Goal: Task Accomplishment & Management: Use online tool/utility

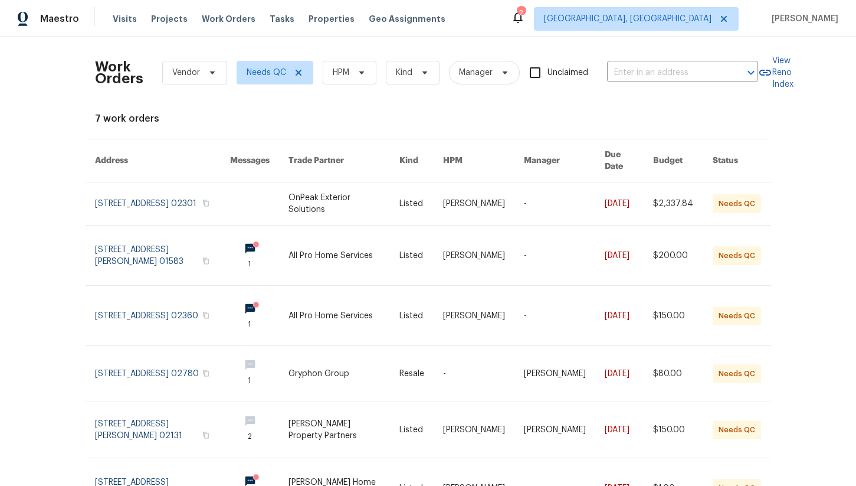
scroll to position [5, 0]
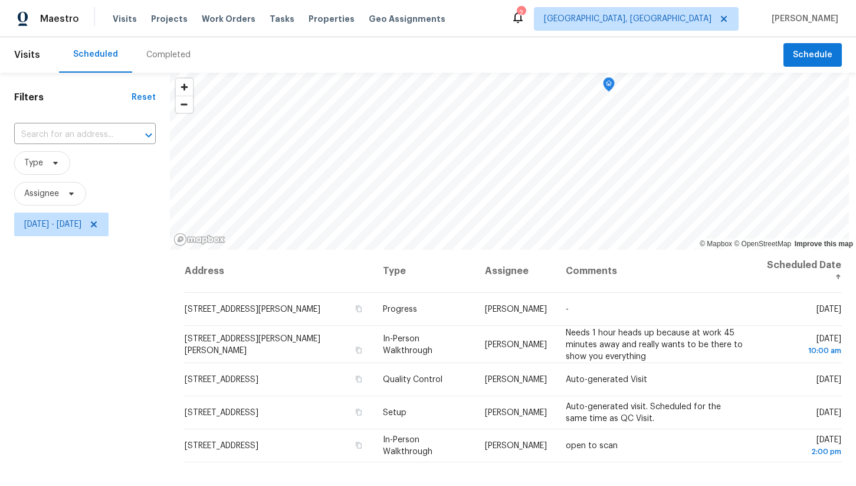
scroll to position [51, 0]
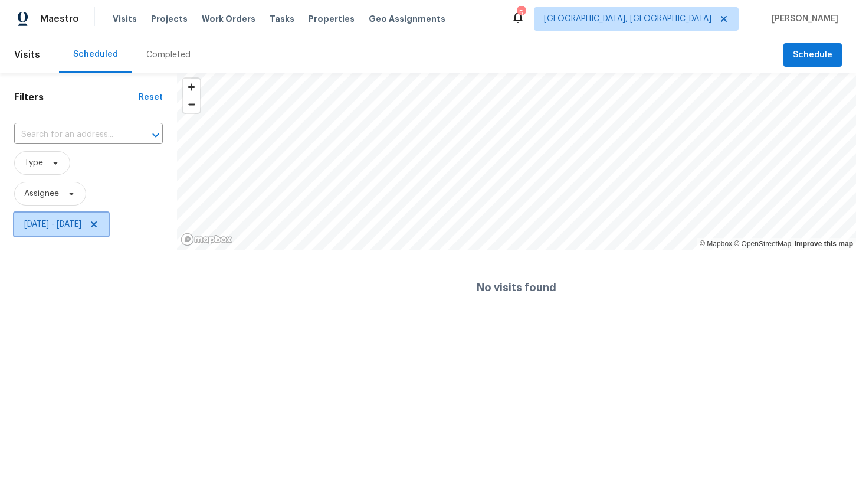
click at [81, 230] on span "[DATE] - [DATE]" at bounding box center [52, 224] width 57 height 12
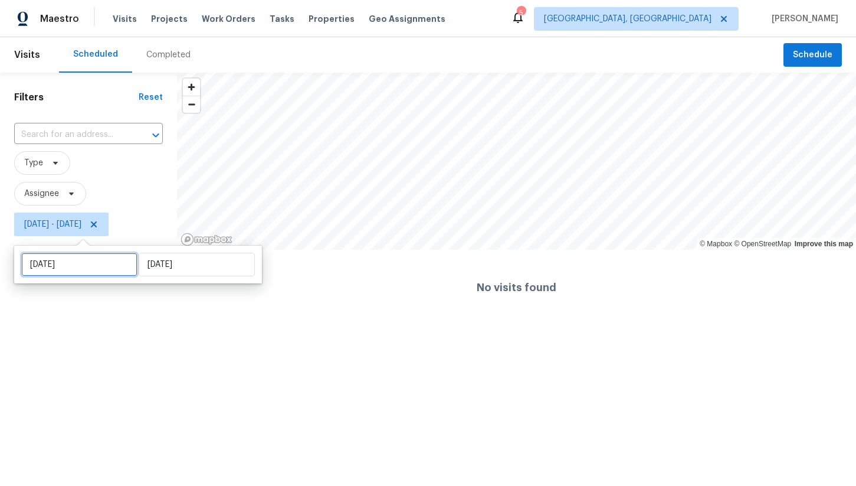
click at [80, 272] on input "Thu, Sep 04" at bounding box center [79, 265] width 116 height 24
select select "8"
select select "2025"
select select "9"
select select "2025"
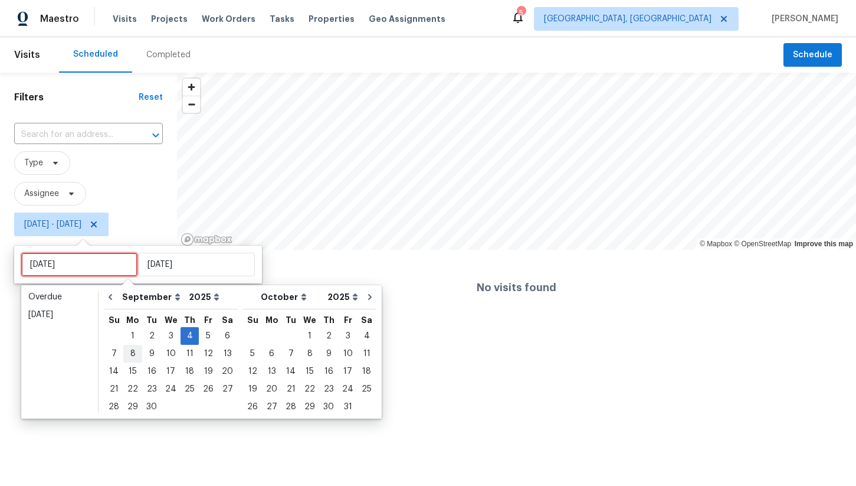
type input "Mon, Sep 08"
type input "Thu, Sep 11"
click at [218, 338] on div "6" at bounding box center [227, 336] width 19 height 17
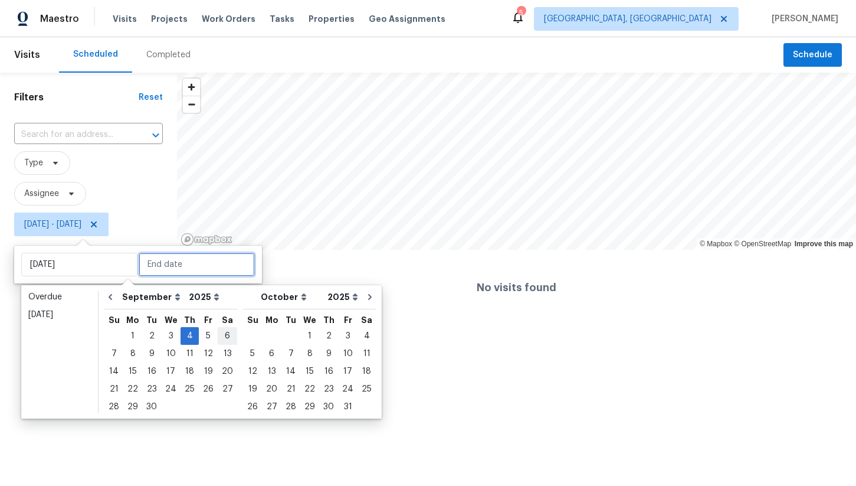
type input "Sat, Sep 06"
type input "Thu, Sep 04"
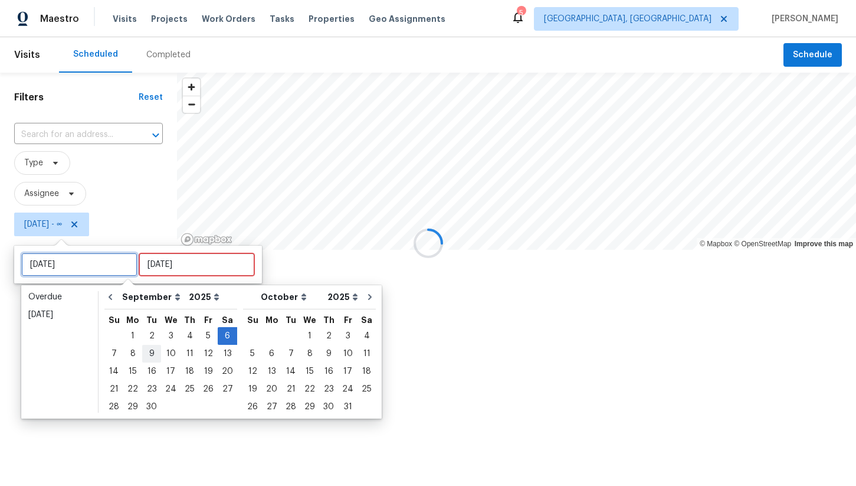
type input "Fri, Sep 05"
type input "Sat, Sep 06"
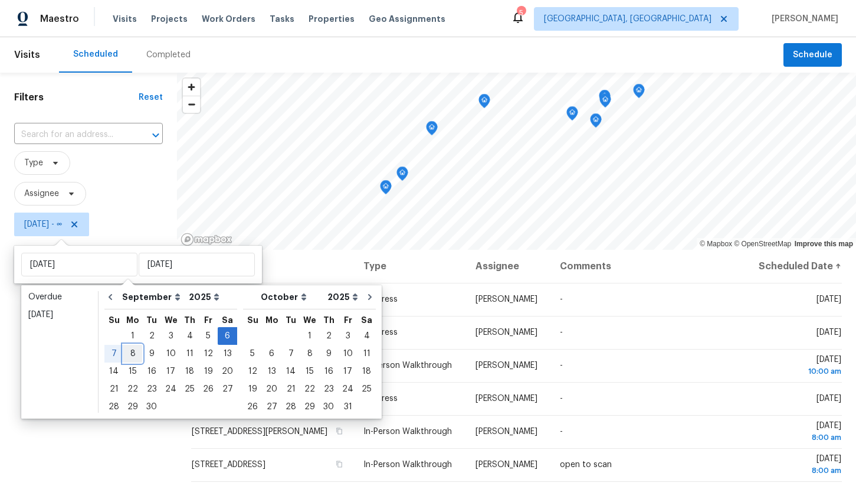
click at [134, 355] on div "8" at bounding box center [132, 353] width 19 height 17
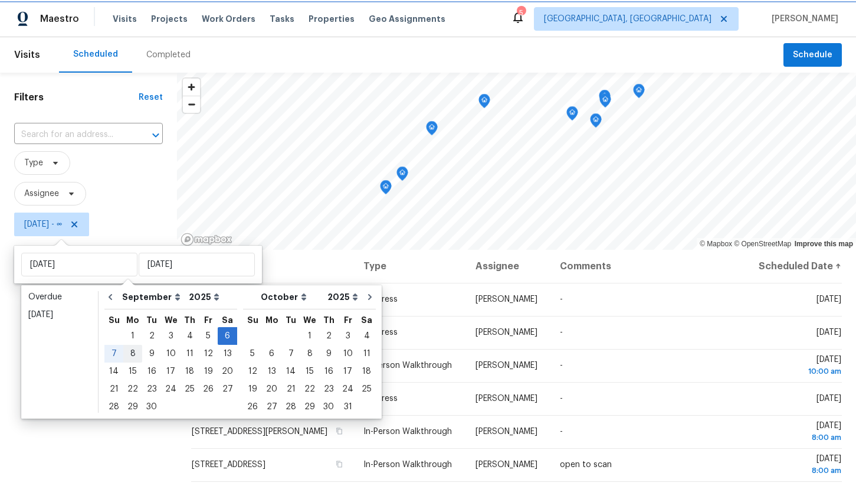
type input "Mon, Sep 08"
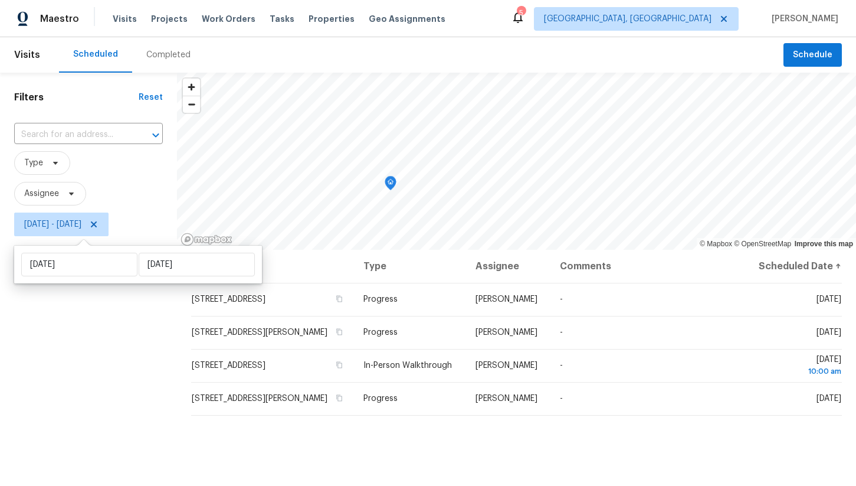
click at [136, 339] on div "Filters Reset ​ Type Assignee Sat, Sep 06 - Mon, Sep 08" at bounding box center [88, 355] width 177 height 565
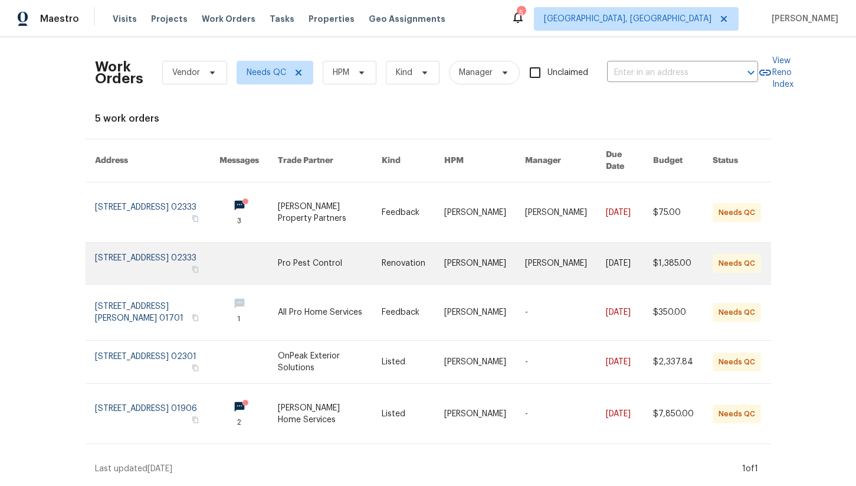
click at [178, 257] on link at bounding box center [157, 263] width 125 height 41
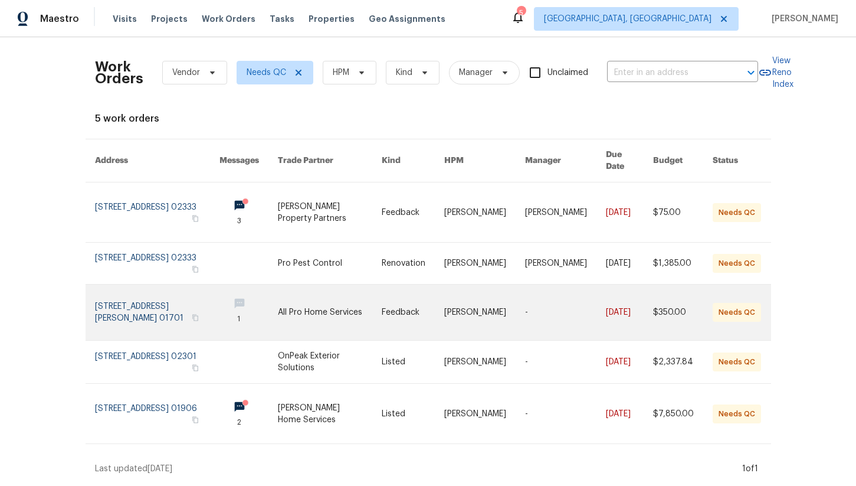
click at [178, 307] on link at bounding box center [157, 311] width 125 height 55
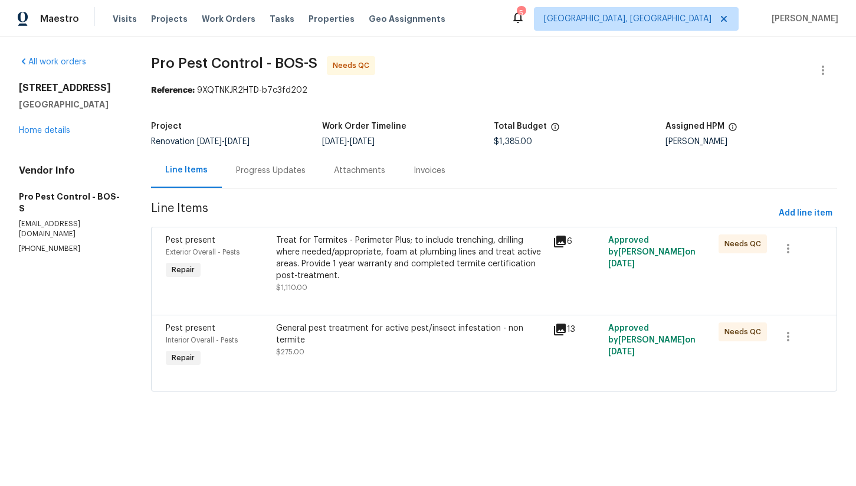
click at [392, 338] on div "General pest treatment for active pest/insect infestation - non termite $275.00" at bounding box center [411, 339] width 270 height 35
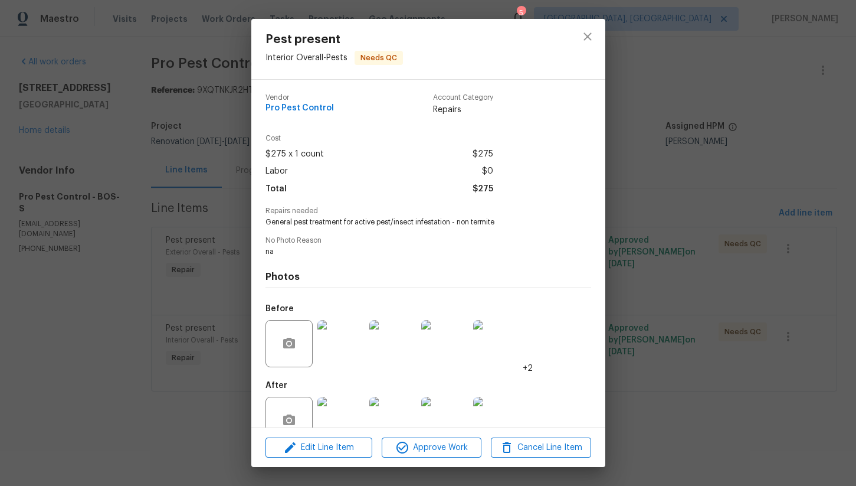
scroll to position [28, 0]
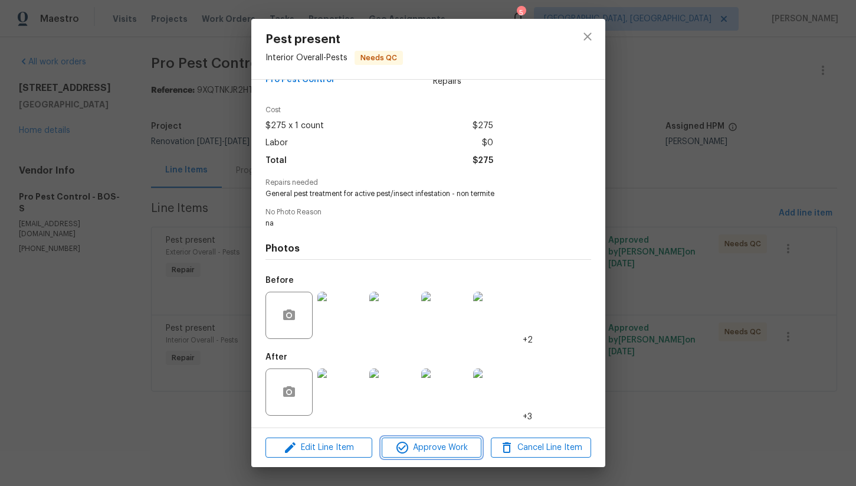
click at [407, 446] on icon "button" at bounding box center [403, 447] width 12 height 12
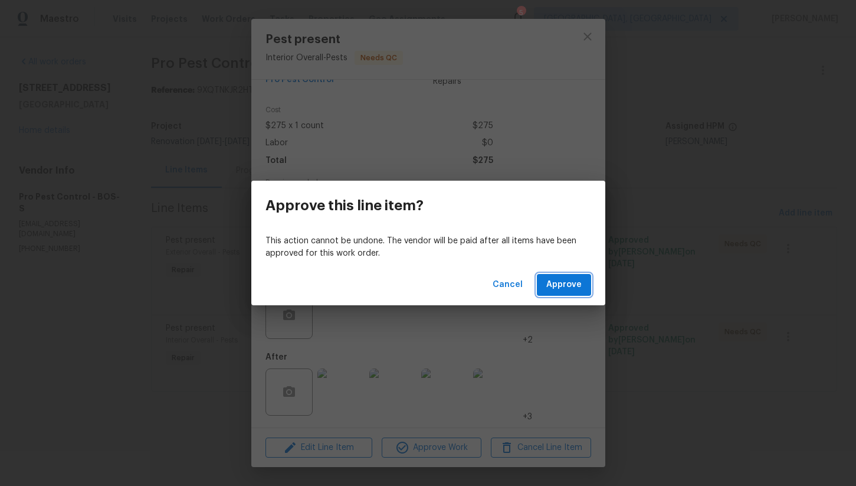
click at [552, 290] on span "Approve" at bounding box center [563, 284] width 35 height 15
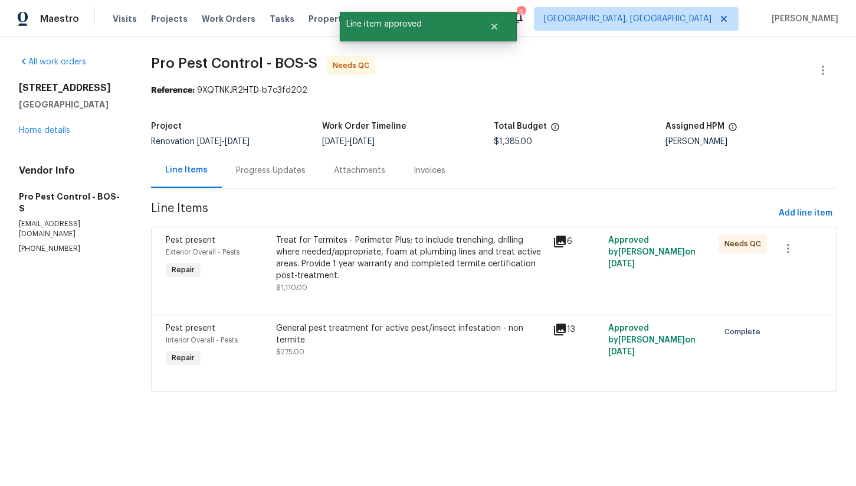
click at [371, 261] on div "Treat for Termites - Perimeter Plus; to include trenching, drilling where neede…" at bounding box center [411, 257] width 270 height 47
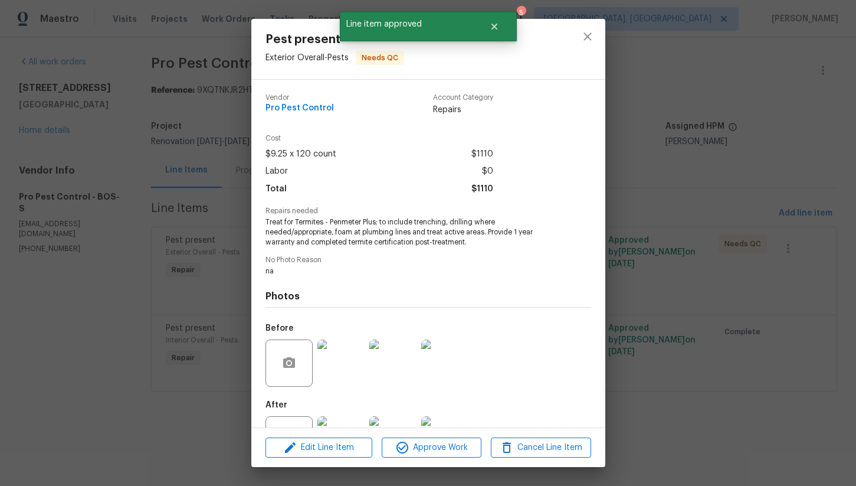
scroll to position [48, 0]
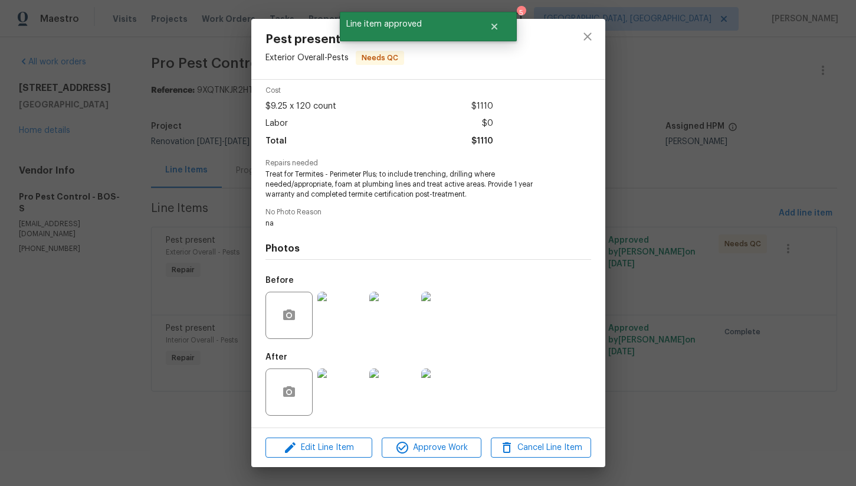
click at [338, 388] on img at bounding box center [340, 391] width 47 height 47
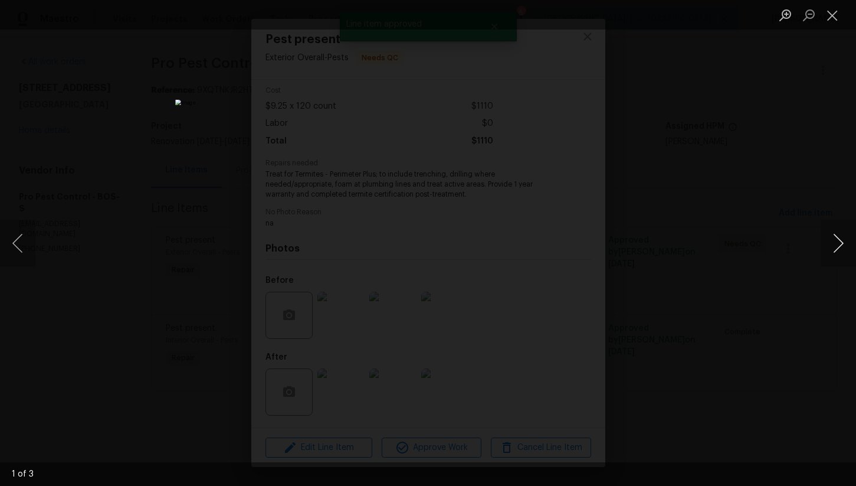
click at [836, 243] on button "Next image" at bounding box center [838, 243] width 35 height 47
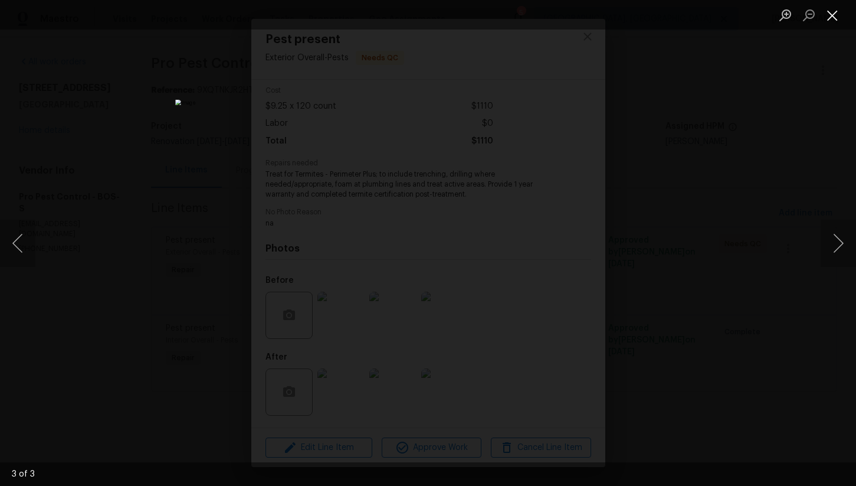
click at [830, 13] on button "Close lightbox" at bounding box center [833, 15] width 24 height 21
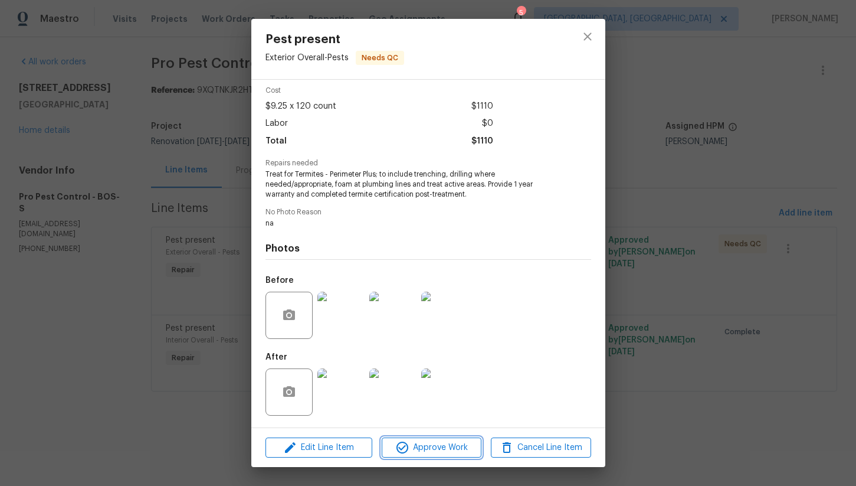
click at [427, 454] on span "Approve Work" at bounding box center [431, 447] width 93 height 15
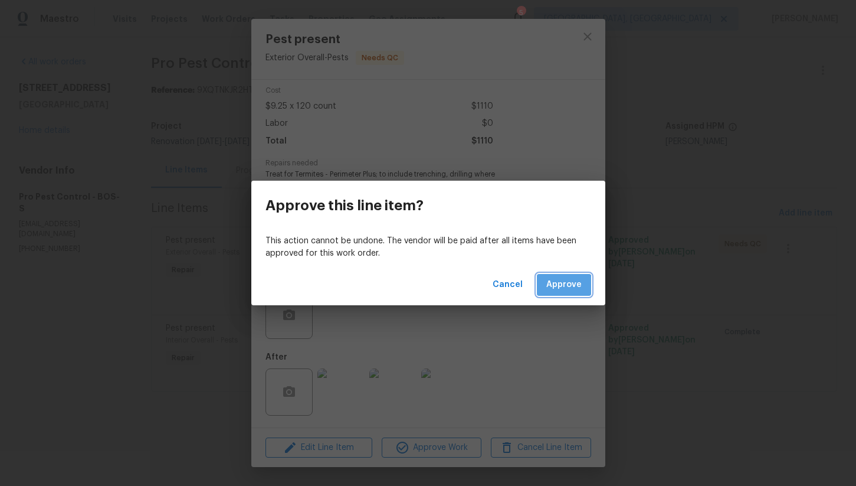
click at [558, 293] on button "Approve" at bounding box center [564, 285] width 54 height 22
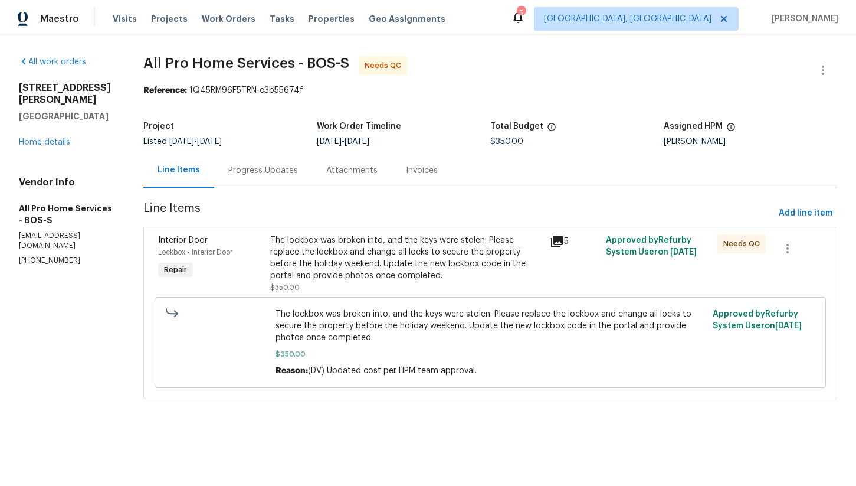
click at [394, 255] on div "The lockbox was broken into, and the keys were stolen. Please replace the lockb…" at bounding box center [406, 257] width 273 height 47
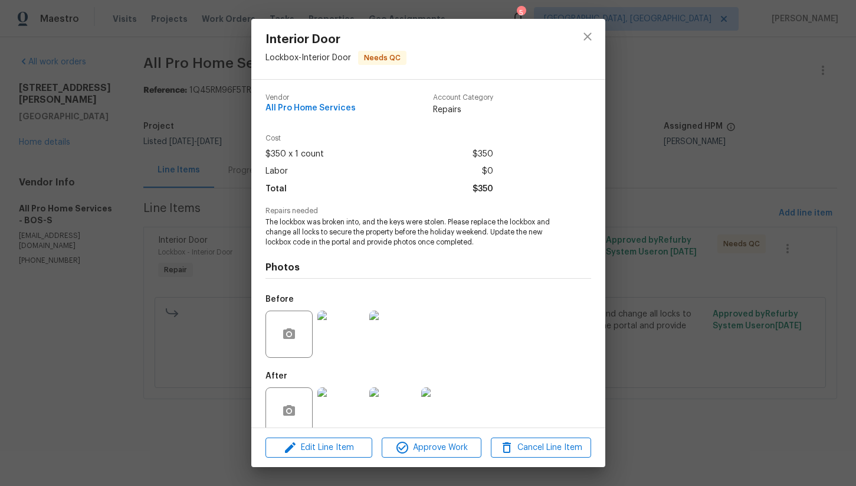
scroll to position [19, 0]
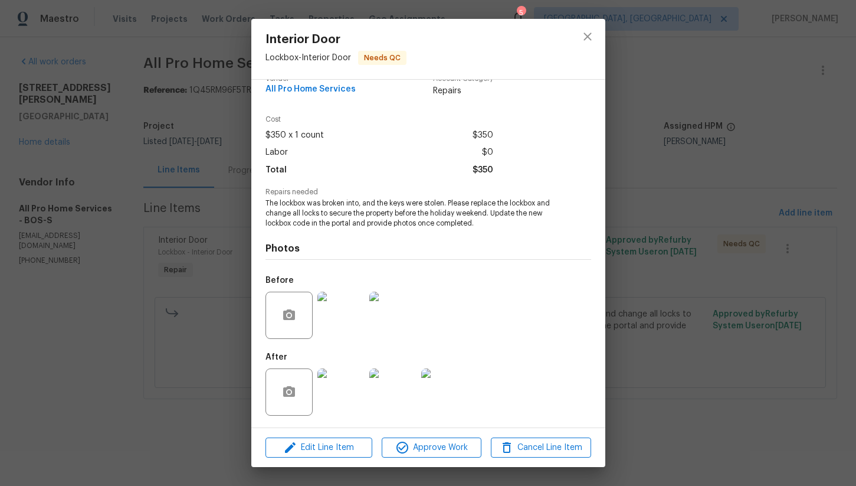
click at [348, 399] on img at bounding box center [340, 391] width 47 height 47
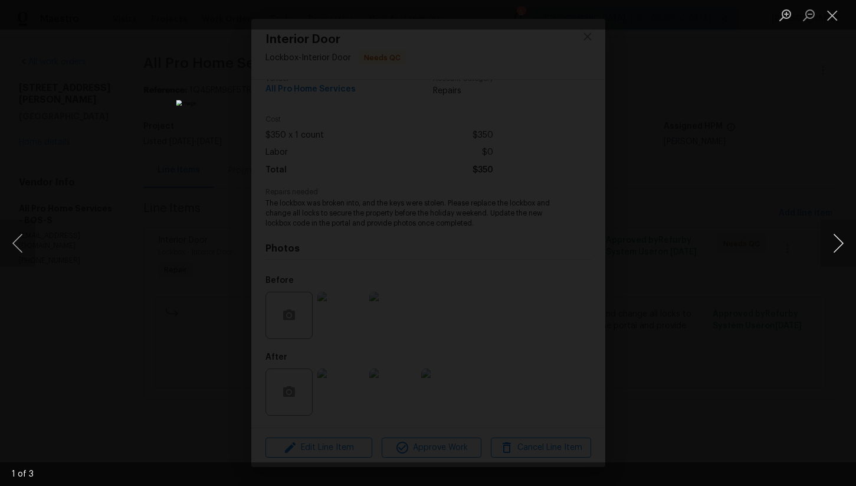
click at [833, 243] on button "Next image" at bounding box center [838, 243] width 35 height 47
click at [834, 14] on button "Close lightbox" at bounding box center [833, 15] width 24 height 21
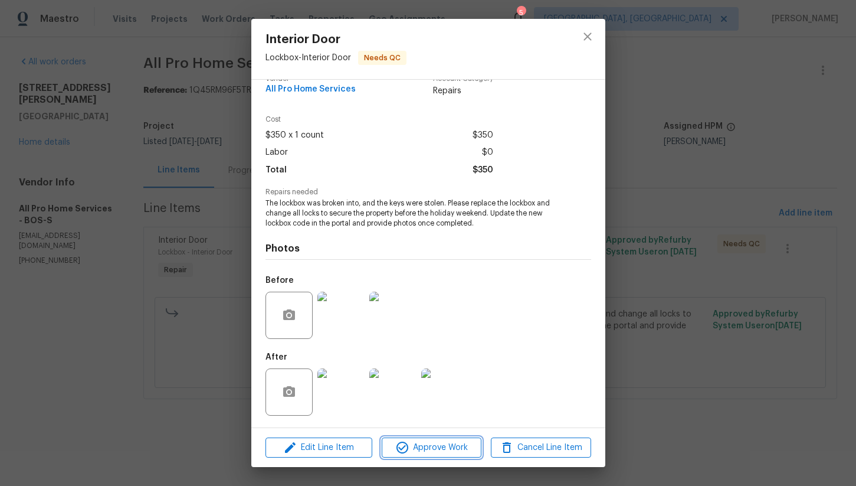
click at [449, 455] on button "Approve Work" at bounding box center [432, 447] width 100 height 21
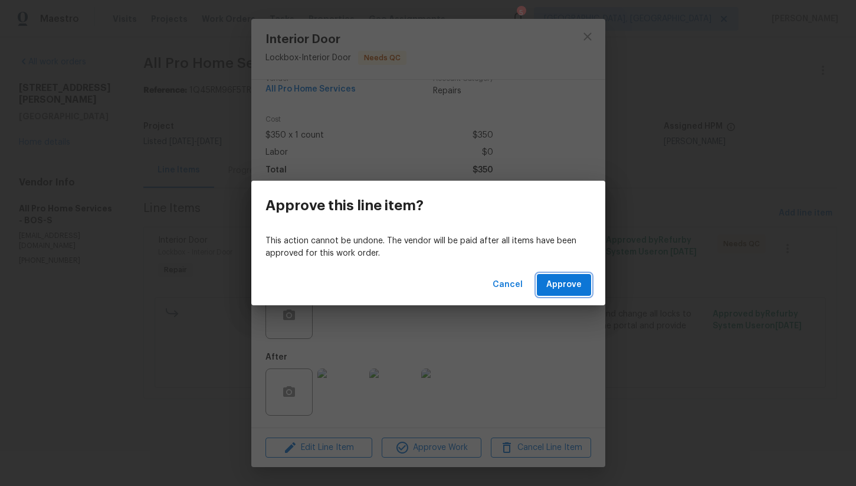
click at [574, 281] on span "Approve" at bounding box center [563, 284] width 35 height 15
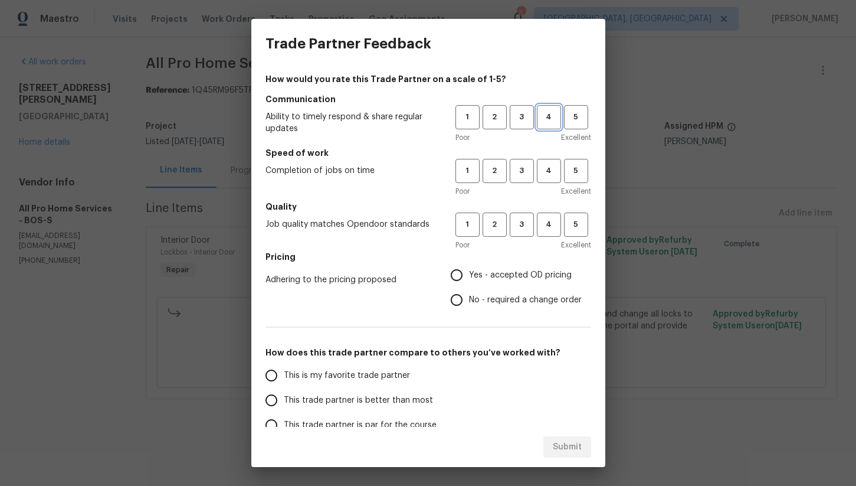
click at [549, 122] on span "4" at bounding box center [549, 117] width 22 height 14
click at [549, 172] on span "4" at bounding box center [549, 171] width 22 height 14
click at [549, 222] on span "4" at bounding box center [549, 225] width 22 height 14
click at [487, 268] on label "Yes - accepted OD pricing" at bounding box center [513, 275] width 138 height 25
click at [469, 268] on input "Yes - accepted OD pricing" at bounding box center [456, 275] width 25 height 25
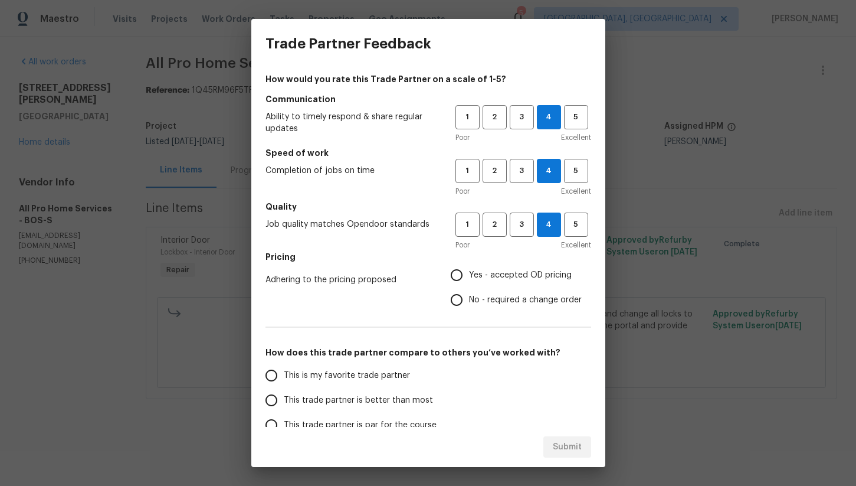
radio input "true"
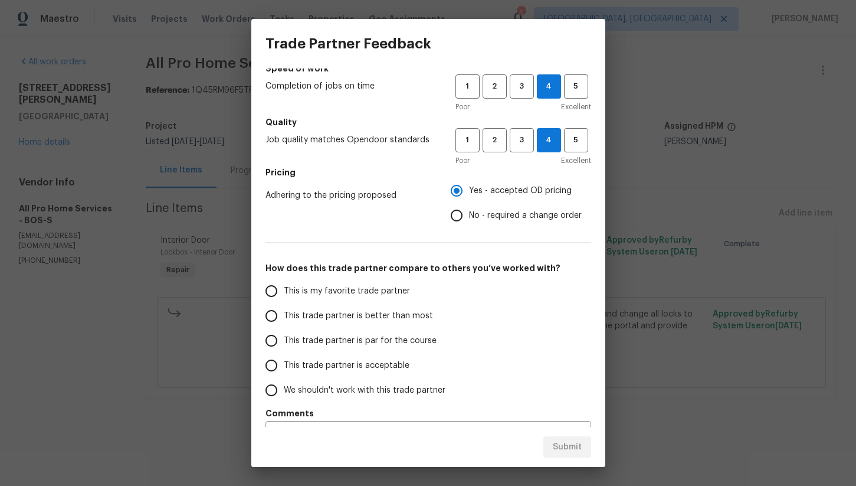
scroll to position [113, 0]
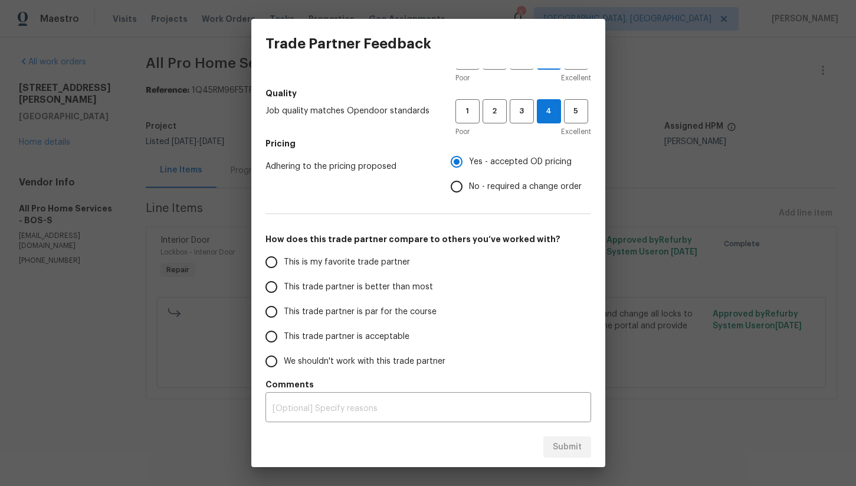
click at [269, 289] on input "This trade partner is better than most" at bounding box center [271, 286] width 25 height 25
click at [575, 451] on span "Submit" at bounding box center [567, 447] width 29 height 15
radio input "true"
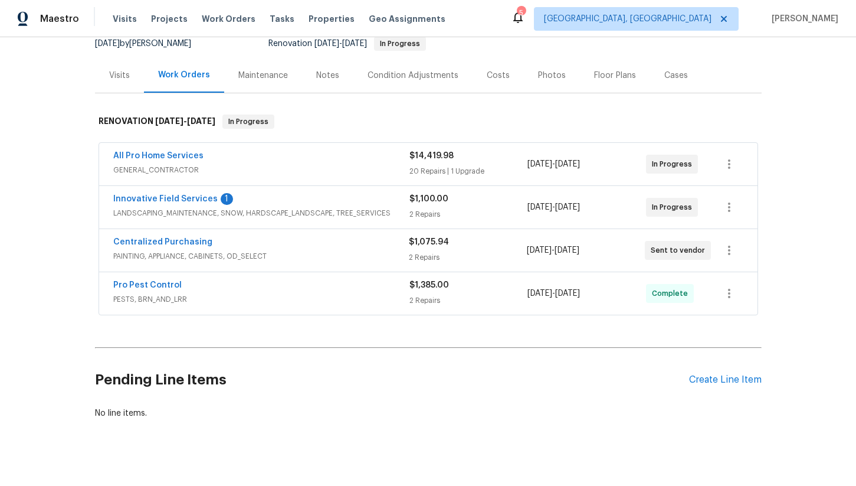
scroll to position [125, 0]
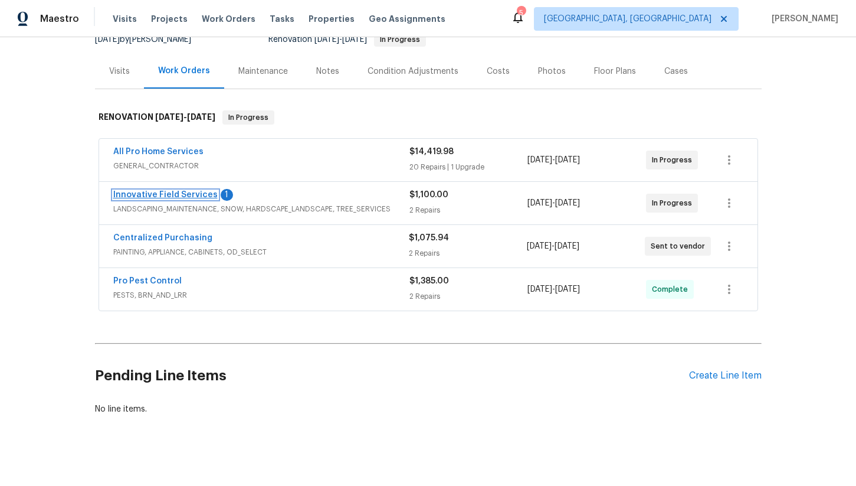
click at [164, 195] on link "Innovative Field Services" at bounding box center [165, 195] width 104 height 8
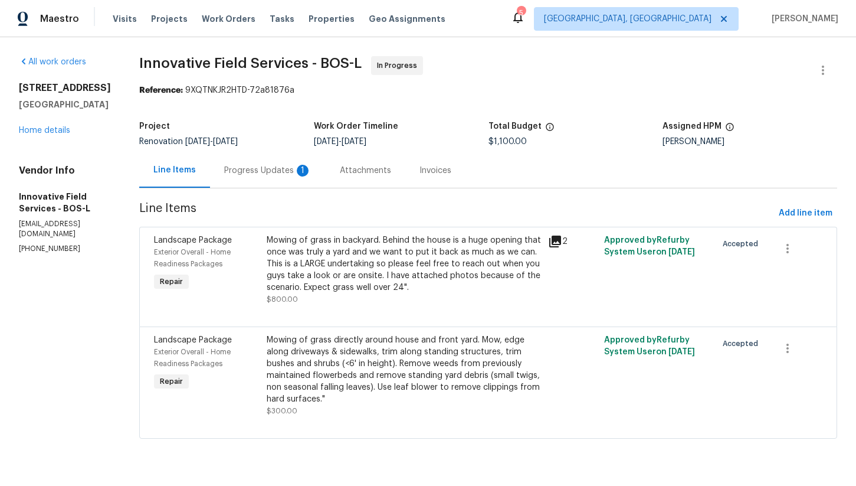
click at [276, 169] on div "Progress Updates 1" at bounding box center [267, 171] width 87 height 12
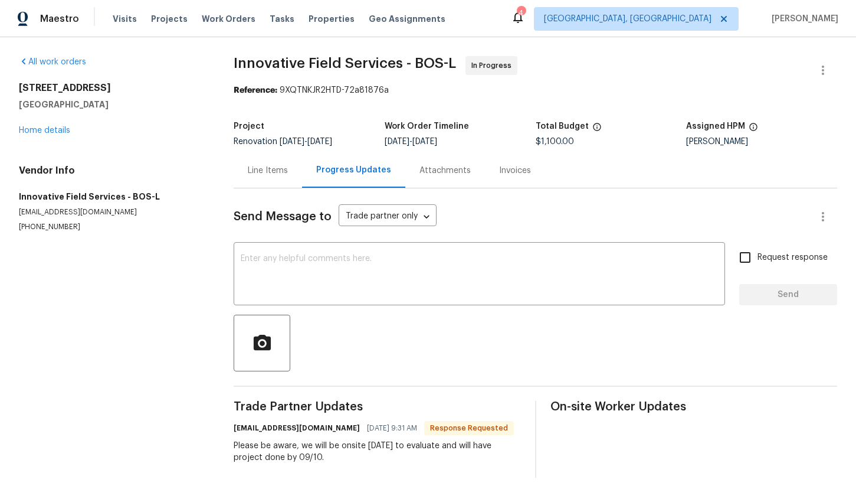
click at [262, 179] on div "Line Items" at bounding box center [268, 170] width 68 height 35
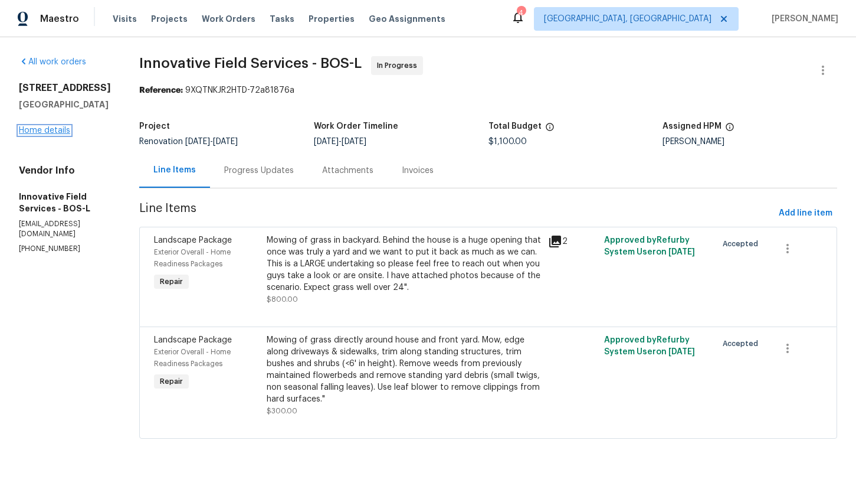
click at [50, 135] on link "Home details" at bounding box center [44, 130] width 51 height 8
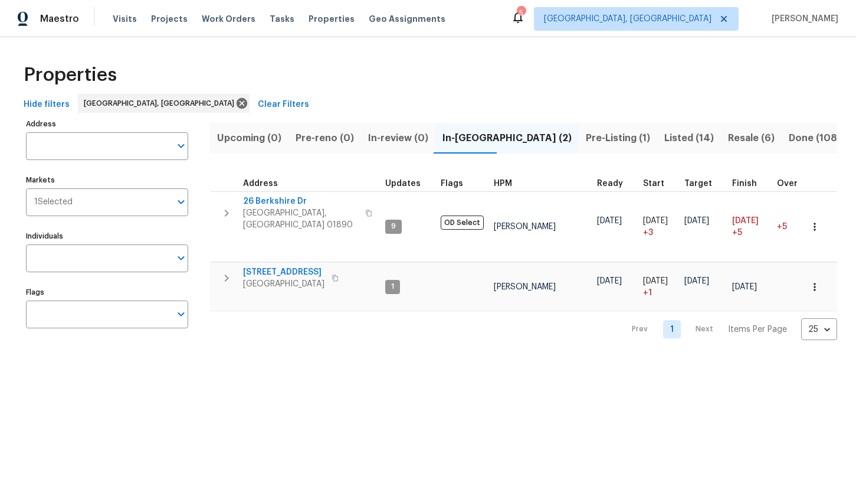
click at [586, 139] on span "Pre-Listing (1)" at bounding box center [618, 138] width 64 height 17
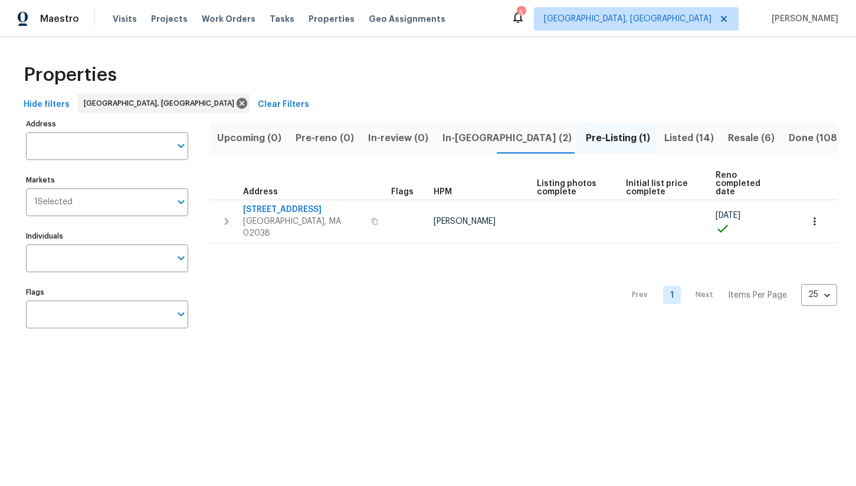
click at [664, 139] on span "Listed (14)" at bounding box center [689, 138] width 50 height 17
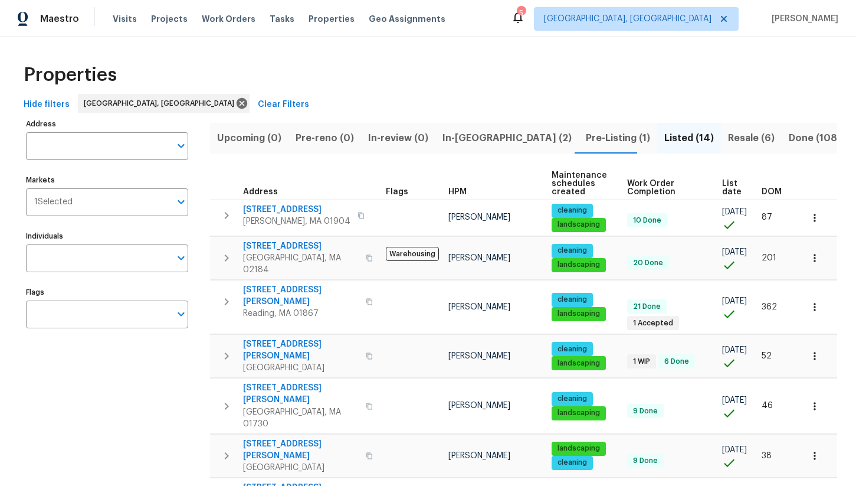
click at [586, 132] on span "Pre-Listing (1)" at bounding box center [618, 138] width 64 height 17
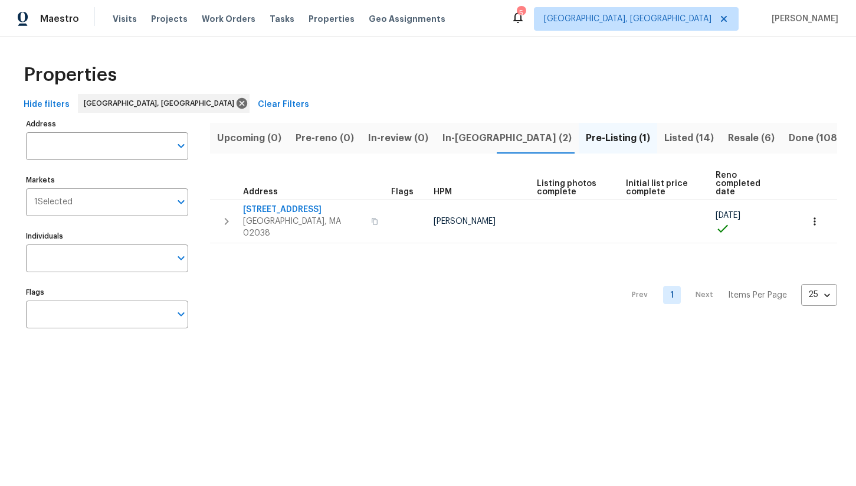
click at [664, 132] on span "Listed (14)" at bounding box center [689, 138] width 50 height 17
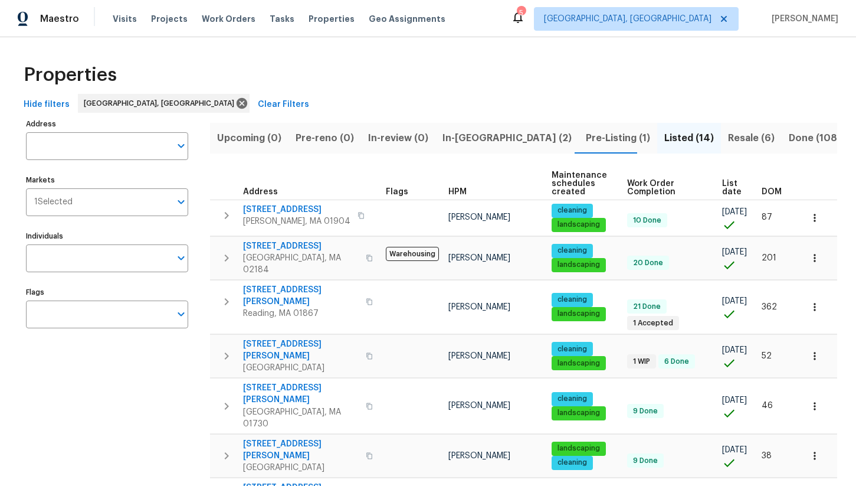
click at [728, 138] on span "Resale (6)" at bounding box center [751, 138] width 47 height 17
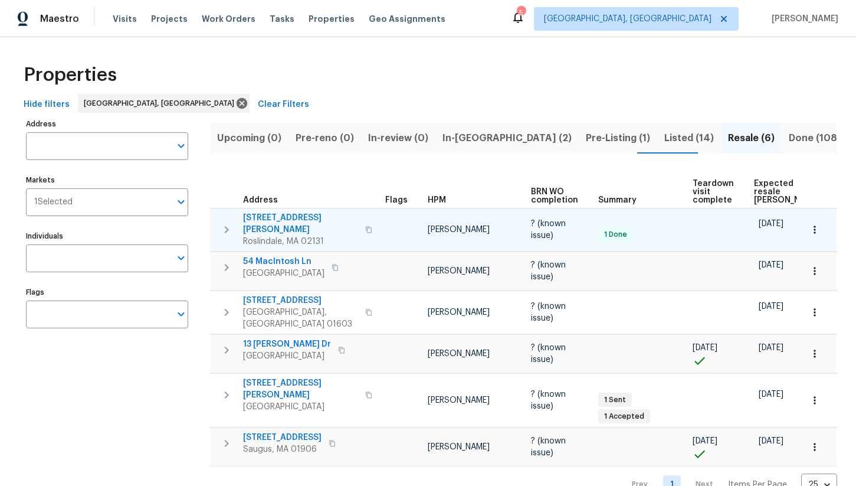
scroll to position [0, 66]
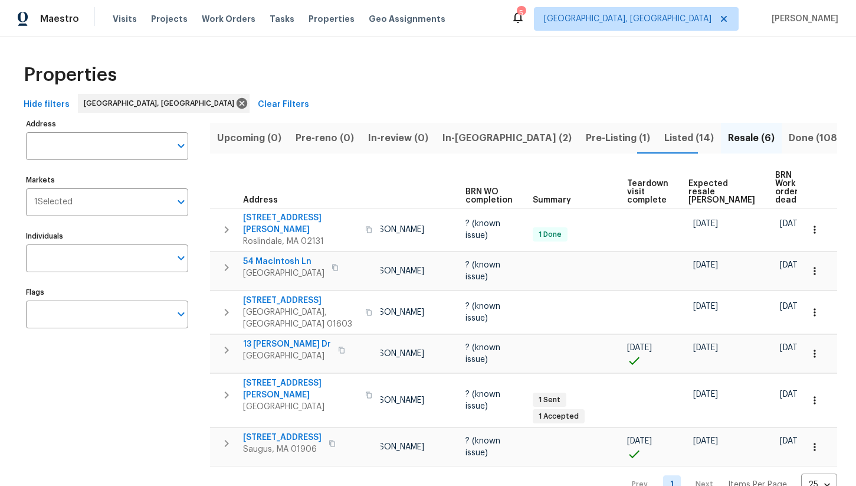
click at [698, 184] on span "Expected resale [PERSON_NAME]" at bounding box center [722, 191] width 67 height 25
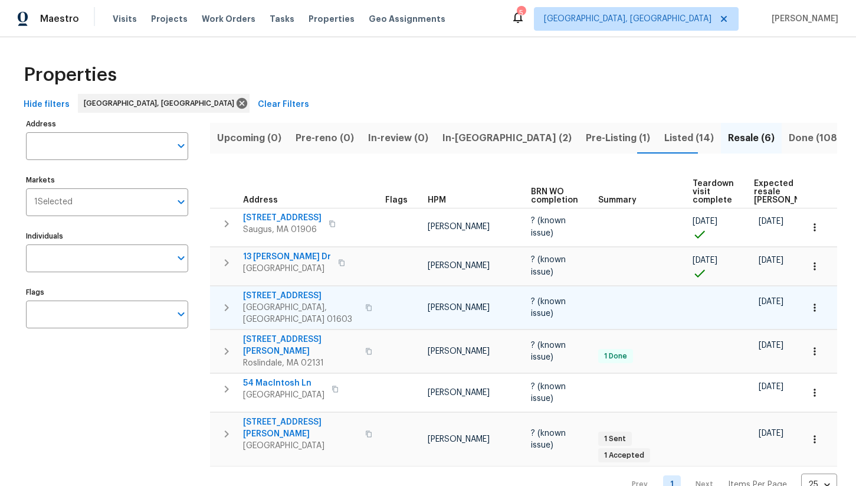
scroll to position [3, 0]
